Goal: Task Accomplishment & Management: Use online tool/utility

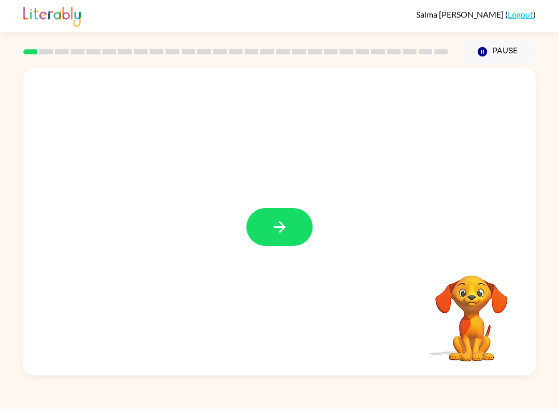
click at [291, 222] on button "button" at bounding box center [279, 227] width 66 height 38
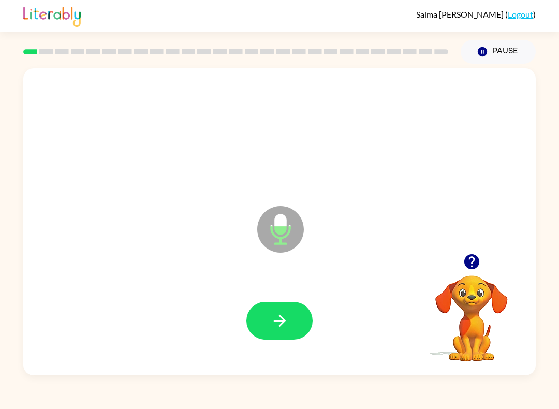
click at [291, 304] on button "button" at bounding box center [279, 321] width 66 height 38
click at [280, 317] on icon "button" at bounding box center [279, 321] width 12 height 12
click at [275, 298] on div at bounding box center [280, 320] width 492 height 89
click at [272, 328] on icon "button" at bounding box center [280, 321] width 18 height 18
click at [273, 320] on icon "button" at bounding box center [280, 321] width 18 height 18
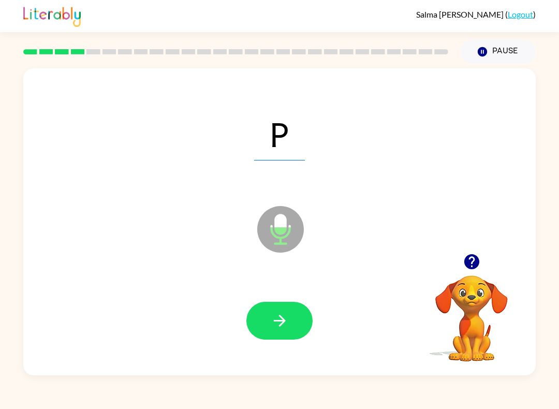
click at [291, 321] on button "button" at bounding box center [279, 321] width 66 height 38
click at [281, 318] on icon "button" at bounding box center [279, 321] width 12 height 12
click at [280, 322] on icon "button" at bounding box center [280, 321] width 18 height 18
click at [285, 320] on icon "button" at bounding box center [280, 321] width 18 height 18
click at [273, 311] on button "button" at bounding box center [279, 321] width 66 height 38
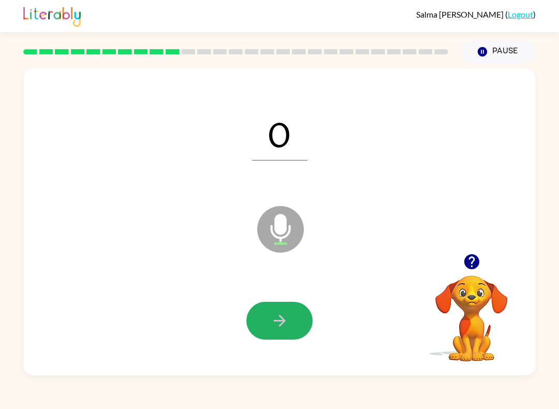
click at [270, 329] on button "button" at bounding box center [279, 321] width 66 height 38
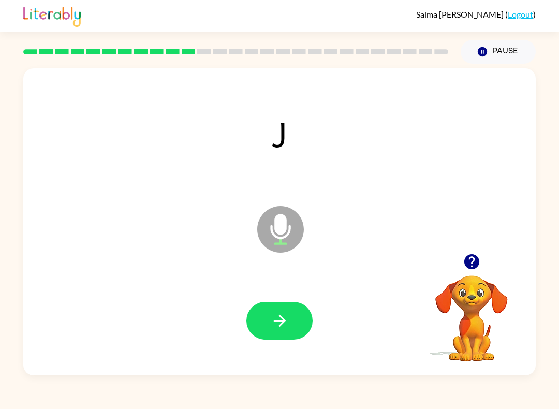
click at [284, 321] on icon "button" at bounding box center [279, 321] width 12 height 12
click at [296, 319] on button "button" at bounding box center [279, 321] width 66 height 38
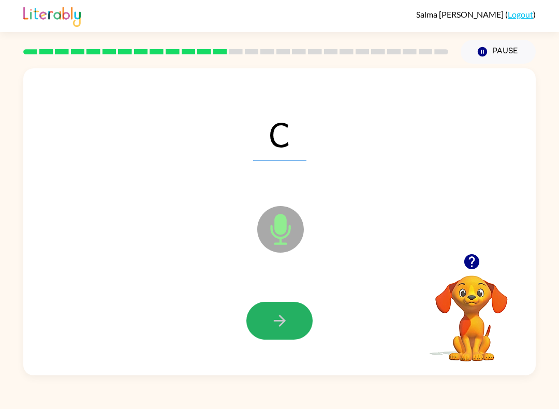
click at [272, 314] on icon "button" at bounding box center [280, 321] width 18 height 18
click at [288, 303] on button "button" at bounding box center [279, 321] width 66 height 38
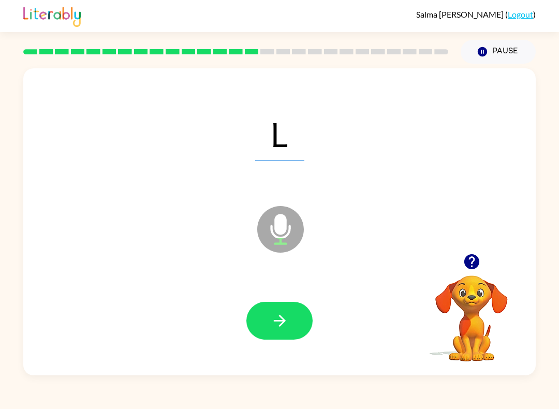
click at [288, 311] on button "button" at bounding box center [279, 321] width 66 height 38
click at [271, 323] on icon "button" at bounding box center [280, 321] width 18 height 18
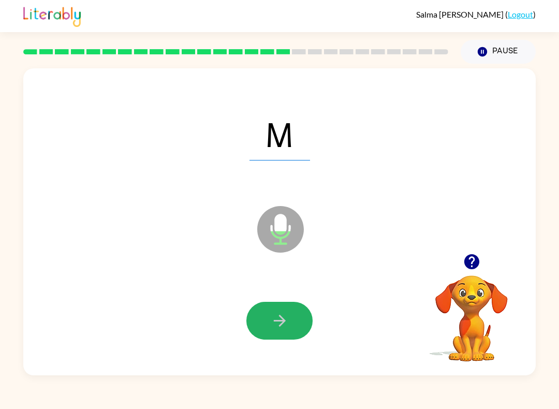
click at [272, 318] on icon "button" at bounding box center [280, 321] width 18 height 18
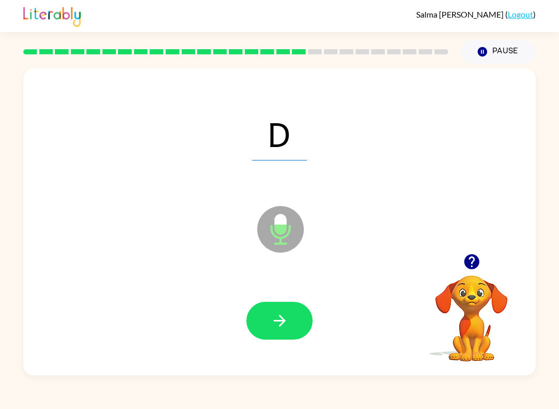
click at [267, 310] on button "button" at bounding box center [279, 321] width 66 height 38
click at [285, 317] on icon "button" at bounding box center [280, 321] width 18 height 18
click at [503, 52] on button "Pause Pause" at bounding box center [498, 52] width 75 height 24
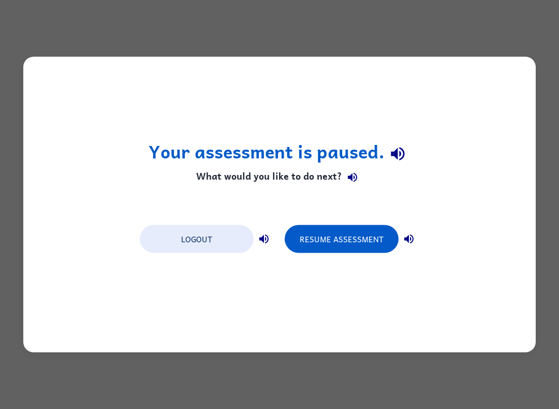
click at [359, 237] on button "Resume Assessment" at bounding box center [342, 239] width 114 height 28
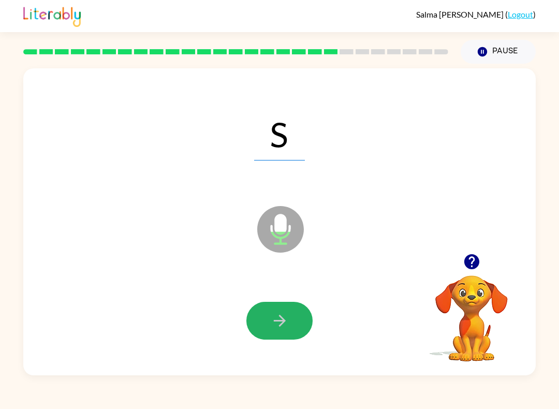
click at [290, 304] on button "button" at bounding box center [279, 321] width 66 height 38
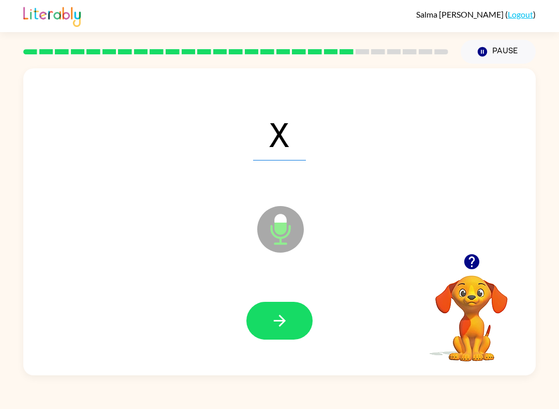
click at [277, 316] on icon "button" at bounding box center [280, 321] width 18 height 18
click at [280, 306] on button "button" at bounding box center [279, 321] width 66 height 38
click at [257, 300] on div at bounding box center [280, 320] width 492 height 89
click at [288, 329] on icon "button" at bounding box center [280, 321] width 18 height 18
click at [261, 312] on button "button" at bounding box center [279, 321] width 66 height 38
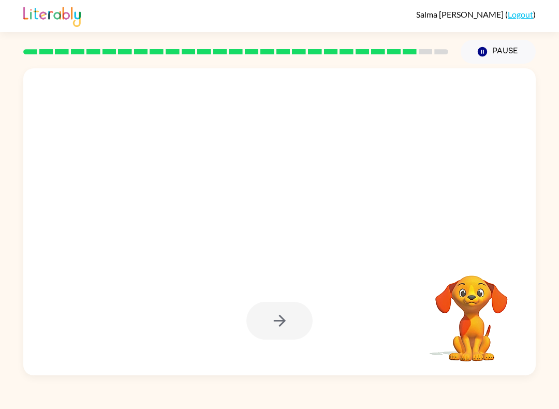
click at [507, 42] on button "Pause Pause" at bounding box center [498, 52] width 75 height 24
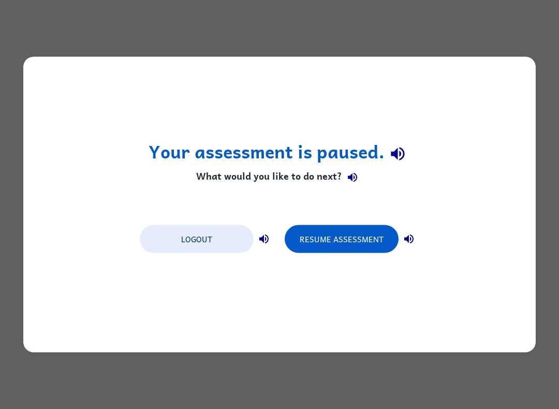
click at [343, 238] on button "Resume Assessment" at bounding box center [342, 239] width 114 height 28
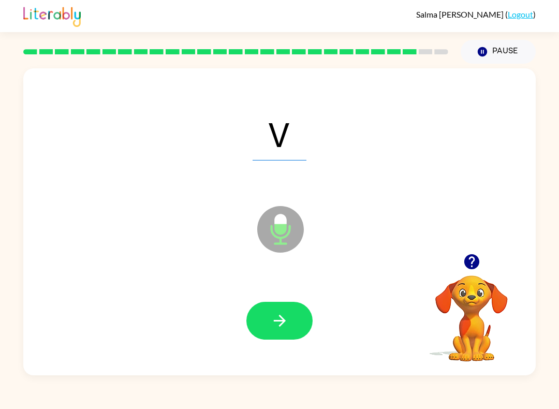
click at [287, 309] on button "button" at bounding box center [279, 321] width 66 height 38
click at [295, 326] on button "button" at bounding box center [279, 321] width 66 height 38
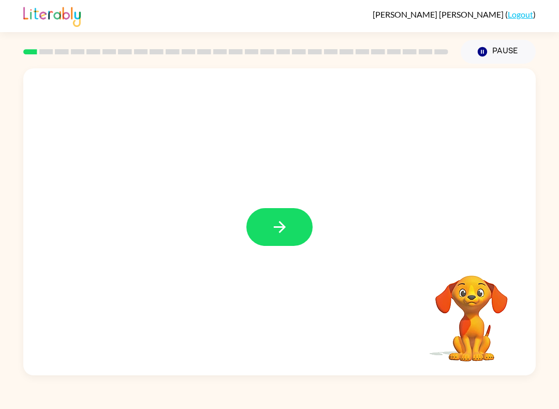
click at [275, 239] on button "button" at bounding box center [279, 227] width 66 height 38
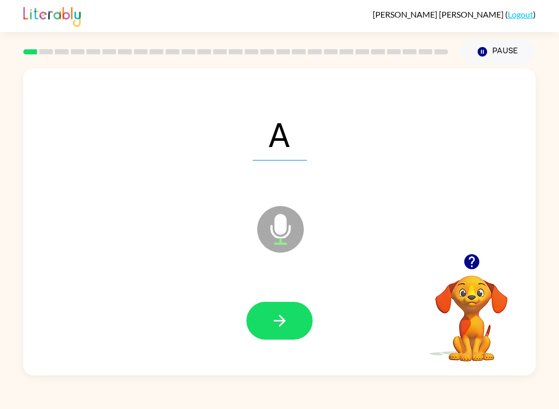
click at [286, 317] on icon "button" at bounding box center [280, 321] width 18 height 18
click at [284, 323] on icon "button" at bounding box center [280, 321] width 18 height 18
click at [275, 317] on icon "button" at bounding box center [280, 321] width 18 height 18
click at [281, 325] on icon "button" at bounding box center [279, 321] width 12 height 12
click at [301, 327] on button "button" at bounding box center [279, 321] width 66 height 38
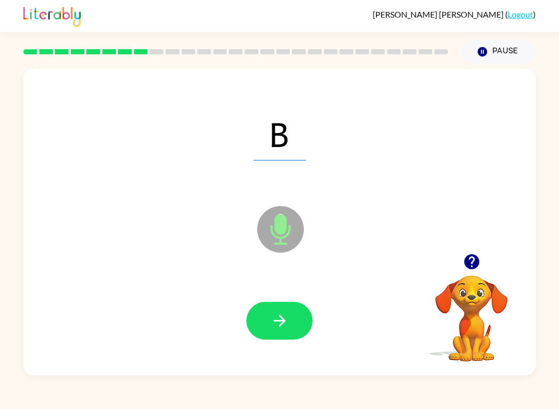
click at [288, 340] on button "button" at bounding box center [279, 321] width 66 height 38
click at [278, 321] on icon "button" at bounding box center [279, 321] width 12 height 12
click at [288, 326] on icon "button" at bounding box center [280, 321] width 18 height 18
click at [285, 327] on icon "button" at bounding box center [280, 321] width 18 height 18
click at [274, 317] on icon "button" at bounding box center [280, 321] width 18 height 18
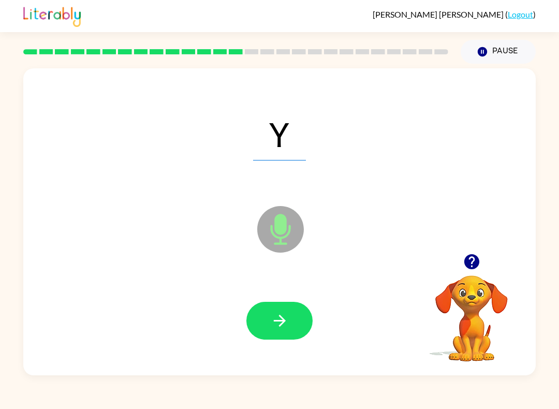
click at [291, 319] on button "button" at bounding box center [279, 321] width 66 height 38
click at [298, 322] on button "button" at bounding box center [279, 321] width 66 height 38
click at [285, 326] on icon "button" at bounding box center [280, 321] width 18 height 18
click at [279, 332] on button "button" at bounding box center [279, 321] width 66 height 38
click at [288, 328] on icon "button" at bounding box center [280, 321] width 18 height 18
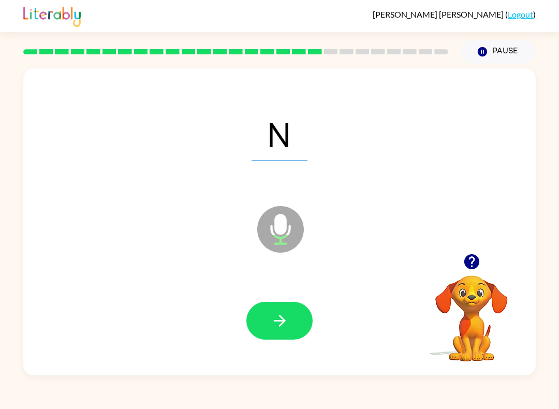
click at [280, 332] on button "button" at bounding box center [279, 321] width 66 height 38
click at [286, 318] on icon "button" at bounding box center [280, 321] width 18 height 18
click at [276, 330] on icon "button" at bounding box center [280, 321] width 18 height 18
click at [278, 310] on button "button" at bounding box center [279, 321] width 66 height 38
click at [300, 316] on button "button" at bounding box center [279, 321] width 66 height 38
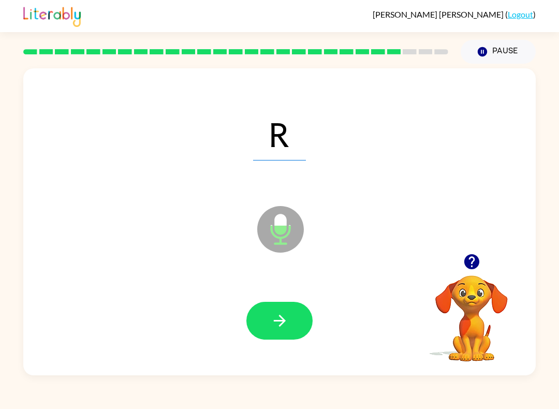
click at [300, 304] on button "button" at bounding box center [279, 321] width 66 height 38
click at [285, 320] on icon "button" at bounding box center [280, 321] width 18 height 18
click at [271, 329] on icon "button" at bounding box center [280, 321] width 18 height 18
